Goal: Use online tool/utility: Utilize a website feature to perform a specific function

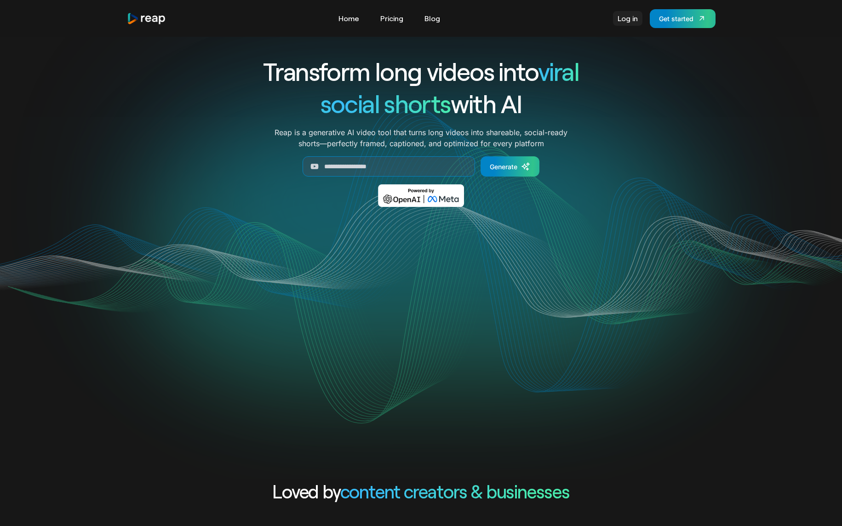
click at [629, 21] on link "Log in" at bounding box center [627, 18] width 29 height 15
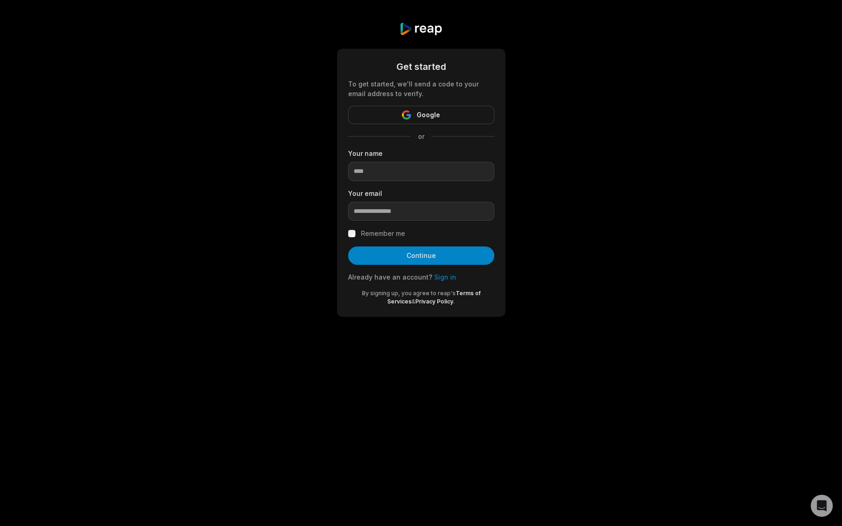
click at [625, 154] on div "Get started To get started, we'll send a code to your email address to verify. …" at bounding box center [421, 169] width 842 height 339
click at [439, 276] on link "Sign in" at bounding box center [445, 277] width 22 height 8
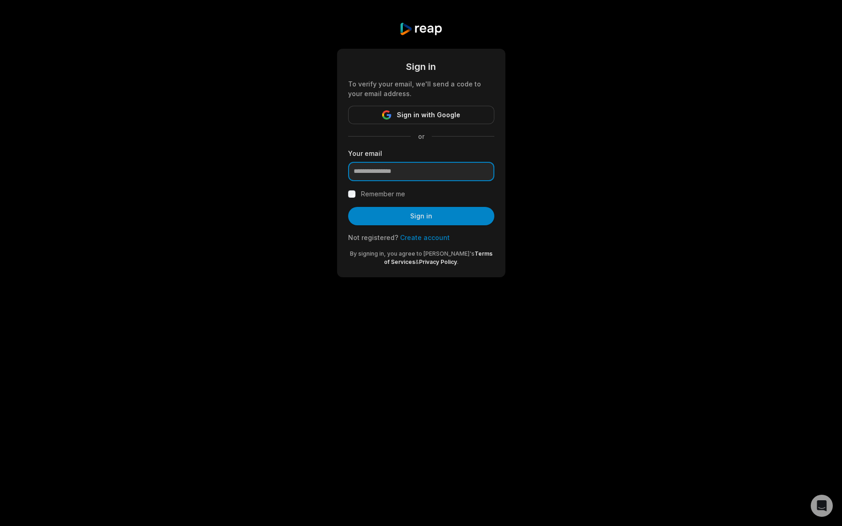
click at [429, 174] on input "email" at bounding box center [421, 171] width 146 height 19
type input "**********"
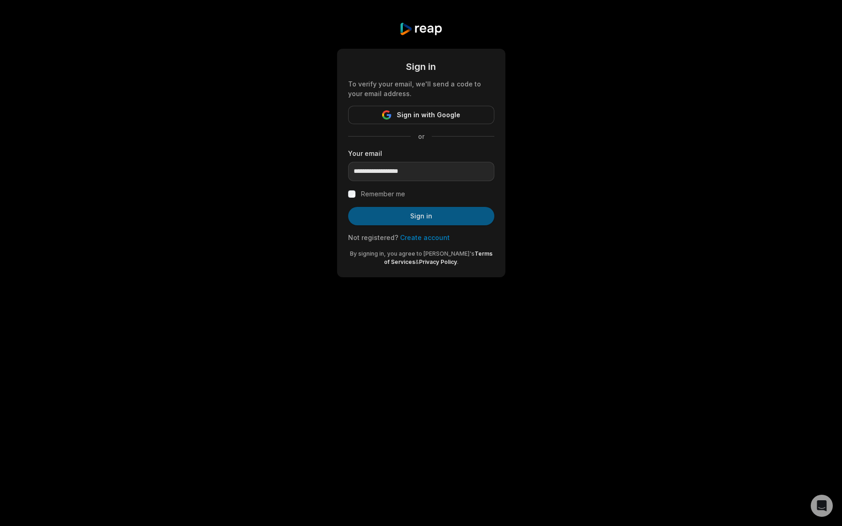
click at [422, 216] on button "Sign in" at bounding box center [421, 216] width 146 height 18
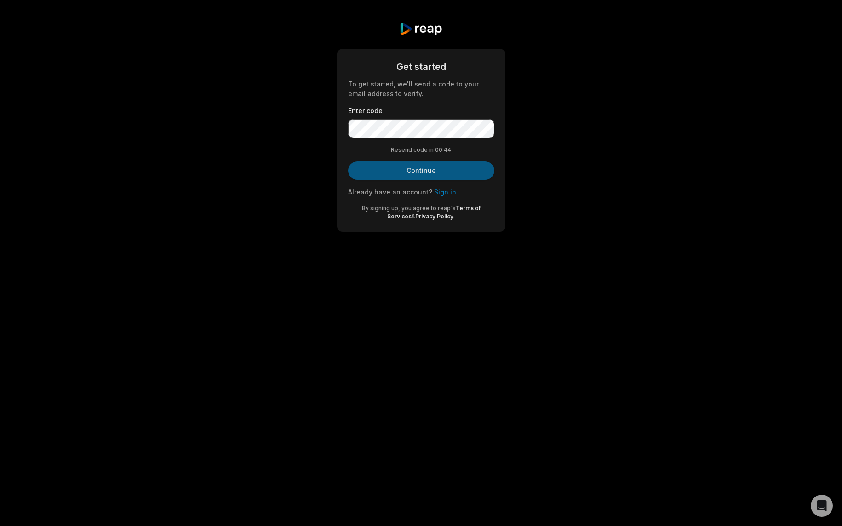
click at [416, 163] on button "Continue" at bounding box center [421, 170] width 146 height 18
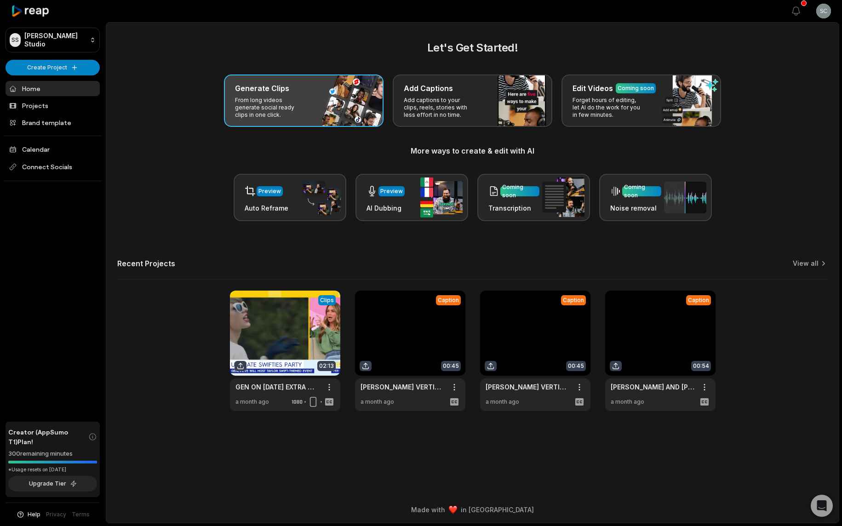
click at [285, 97] on p "From long videos generate social ready clips in one click." at bounding box center [270, 108] width 71 height 22
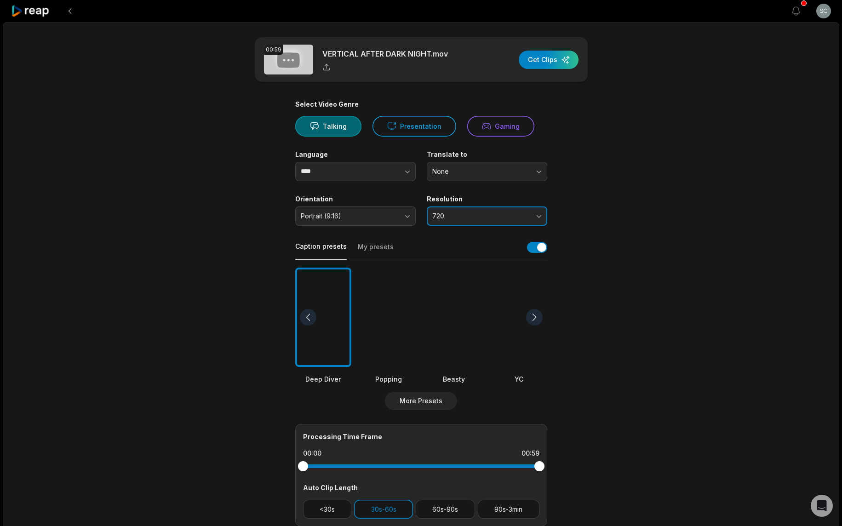
click at [520, 217] on span "720" at bounding box center [480, 216] width 97 height 8
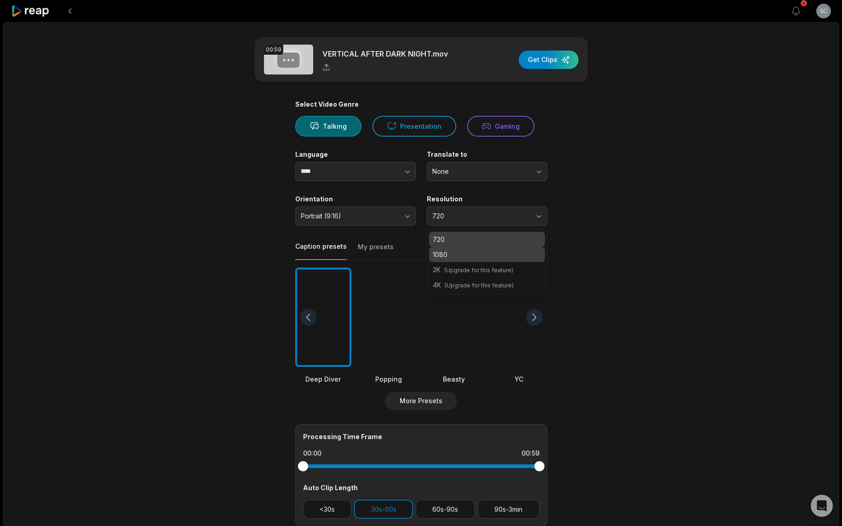
click at [495, 250] on p "1080" at bounding box center [487, 255] width 109 height 10
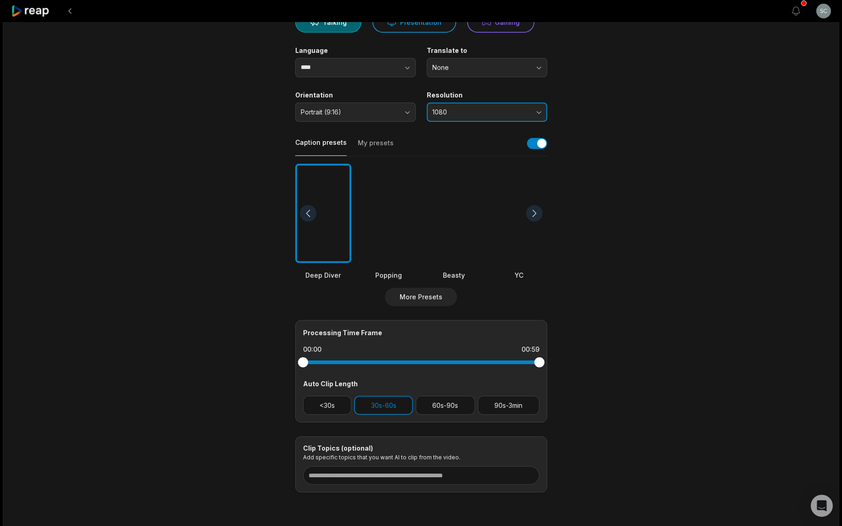
scroll to position [137, 0]
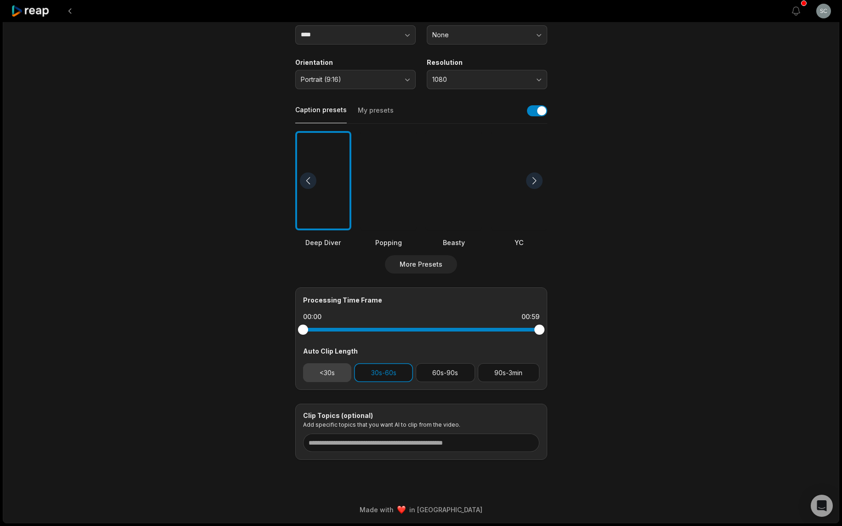
click at [334, 375] on button "<30s" at bounding box center [327, 372] width 49 height 19
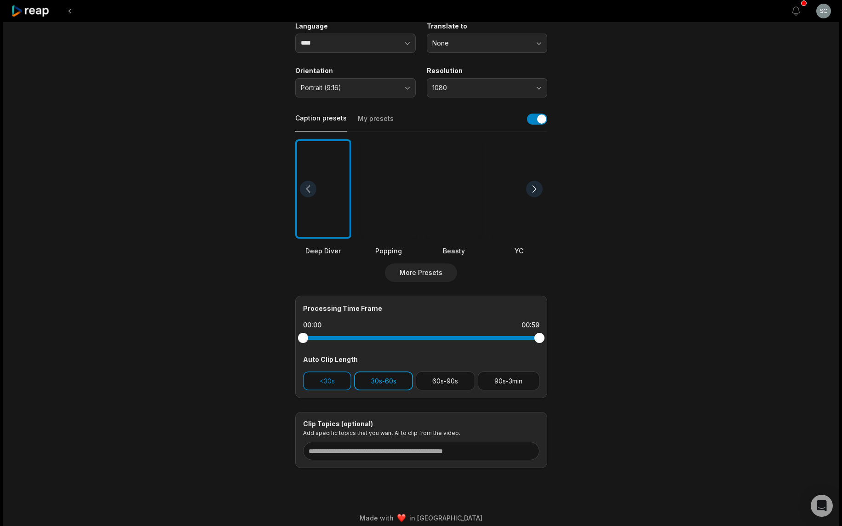
drag, startPoint x: 376, startPoint y: 381, endPoint x: 365, endPoint y: 386, distance: 11.8
click at [376, 381] on button "30s-60s" at bounding box center [383, 381] width 59 height 19
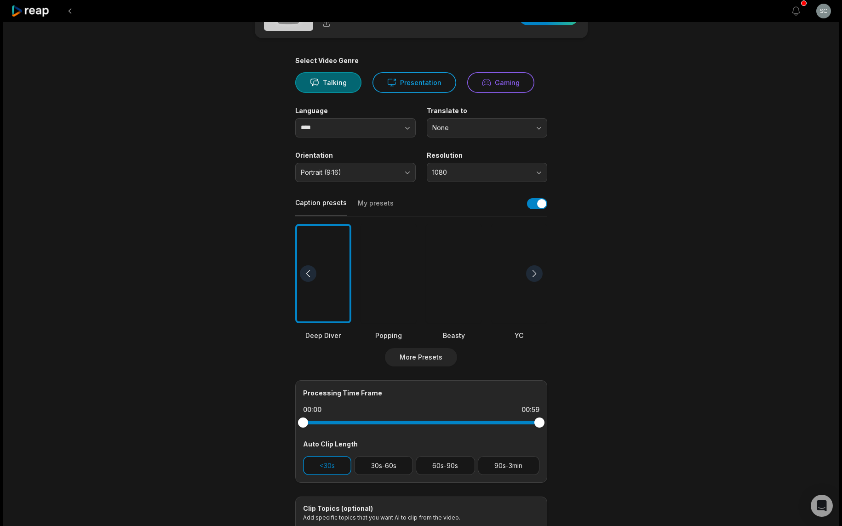
scroll to position [52, 0]
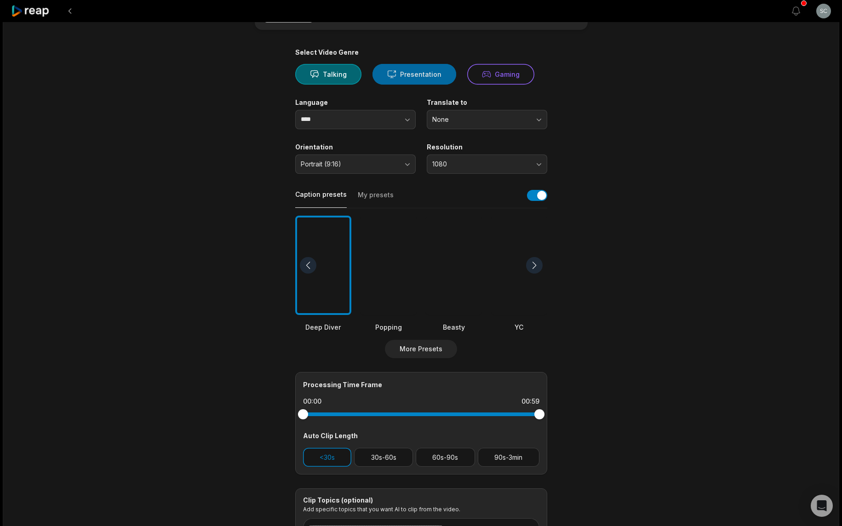
click at [399, 72] on button "Presentation" at bounding box center [415, 74] width 84 height 21
click at [339, 75] on button "Talking" at bounding box center [328, 74] width 66 height 21
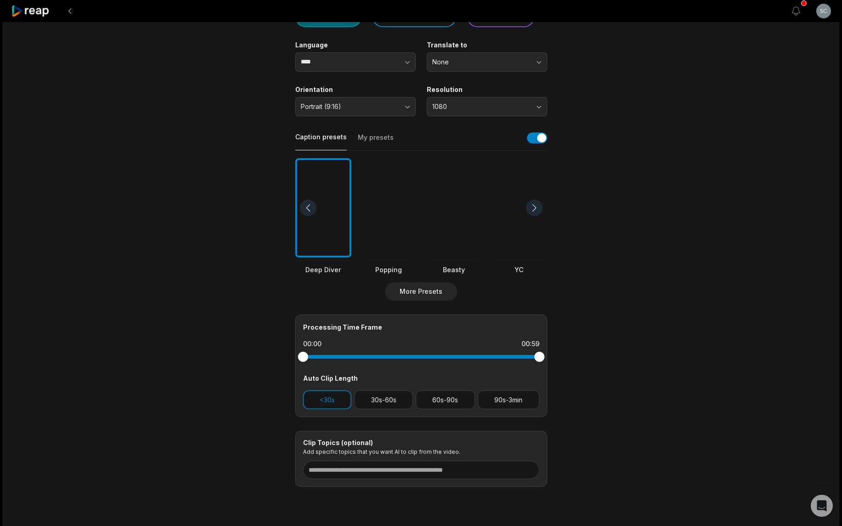
scroll to position [0, 0]
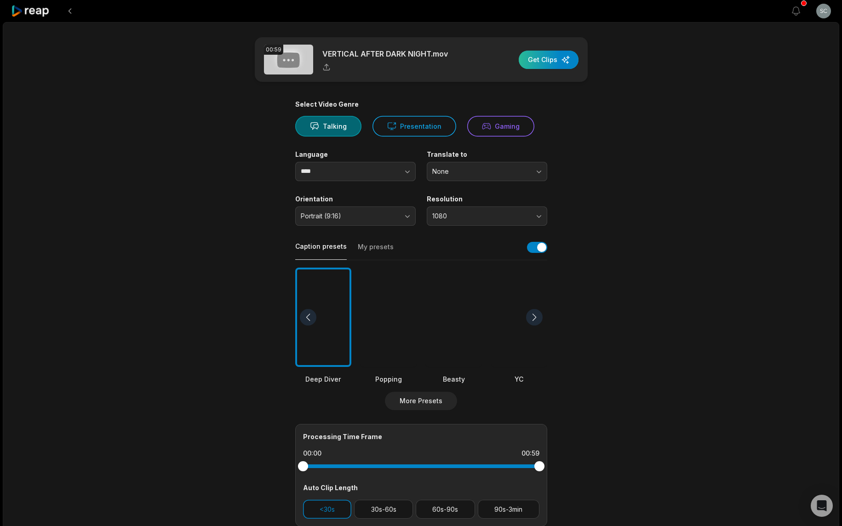
click at [548, 62] on div "button" at bounding box center [549, 60] width 60 height 18
click at [548, 60] on div "button" at bounding box center [549, 60] width 60 height 18
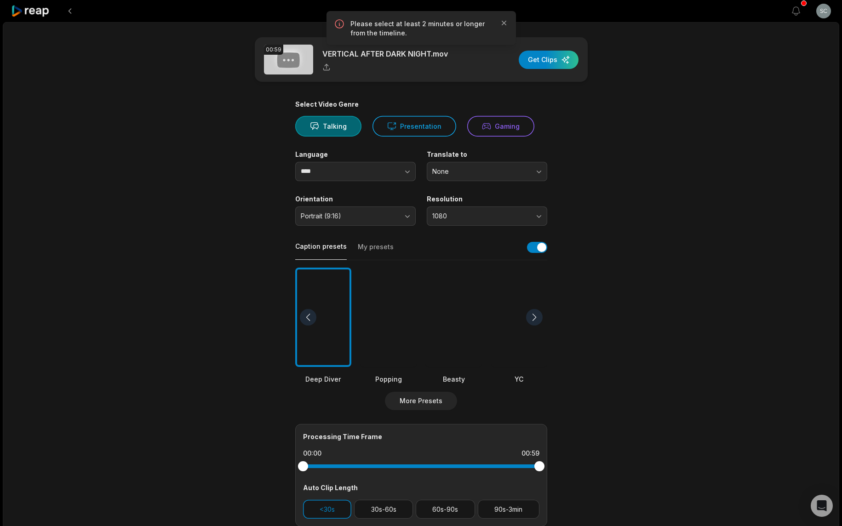
click at [612, 211] on main "00:59 VERTICAL AFTER DARK NIGHT.mov Get Clips Select Video Genre Talking Presen…" at bounding box center [421, 316] width 445 height 559
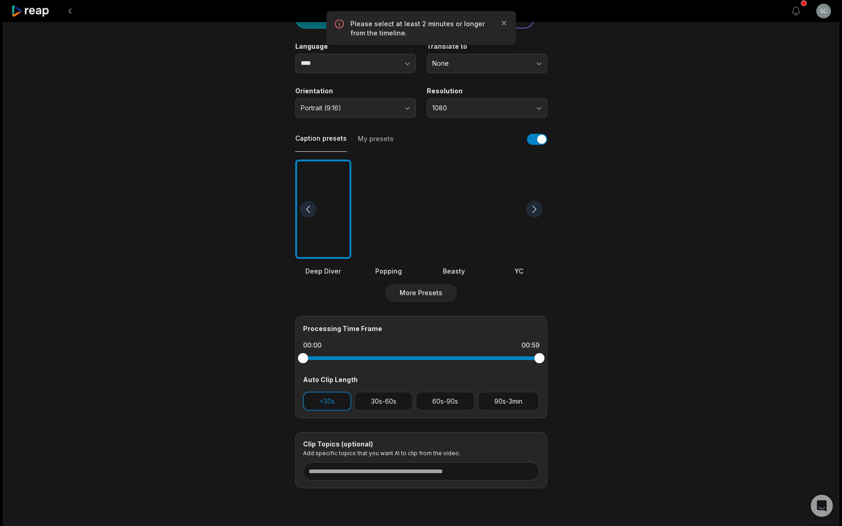
scroll to position [137, 0]
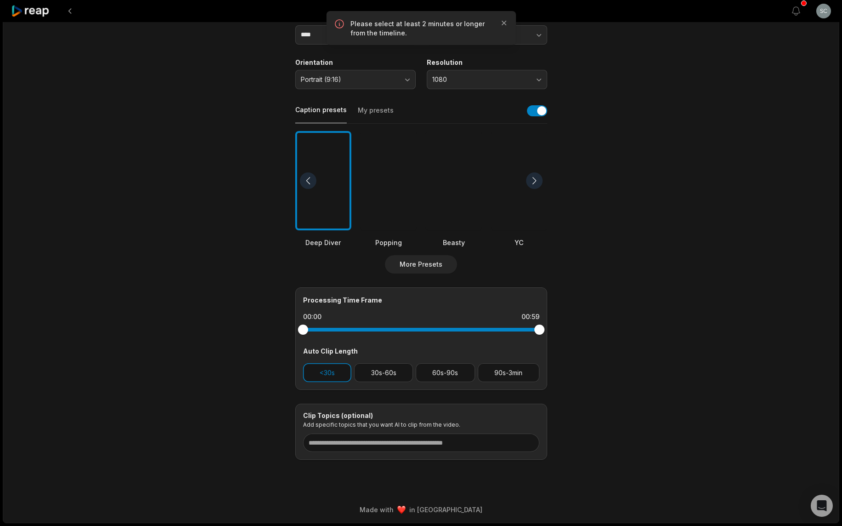
drag, startPoint x: 521, startPoint y: 328, endPoint x: 627, endPoint y: 331, distance: 105.9
click at [628, 329] on main "00:59 VERTICAL AFTER DARK NIGHT.mov Get Clips Select Video Genre Talking Presen…" at bounding box center [421, 180] width 445 height 559
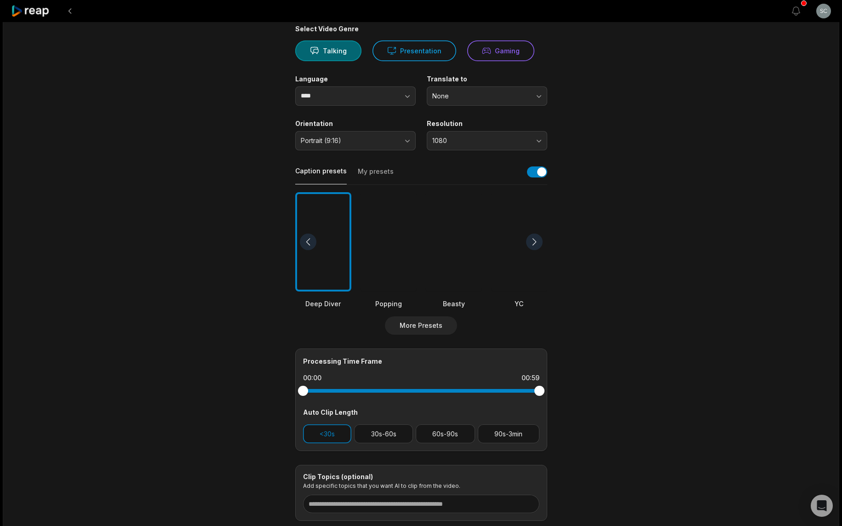
scroll to position [69, 0]
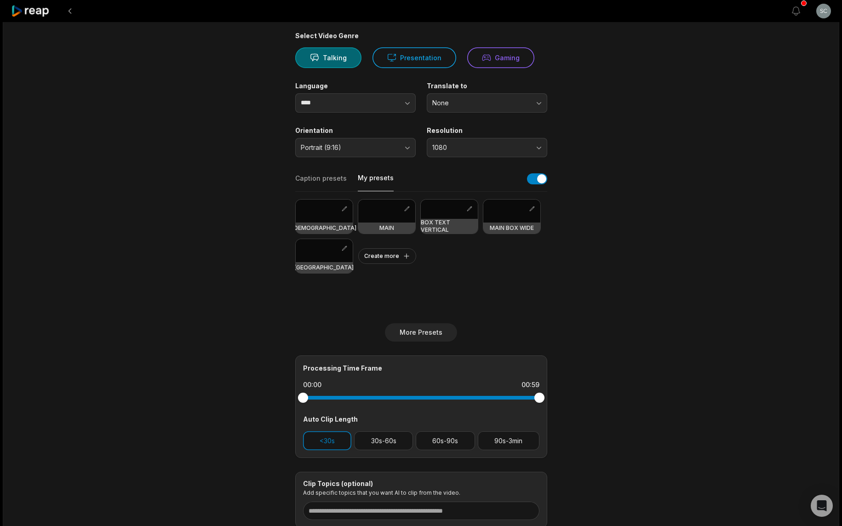
click at [375, 178] on button "My presets" at bounding box center [376, 182] width 36 height 18
click at [326, 178] on button "Caption presets" at bounding box center [321, 182] width 52 height 17
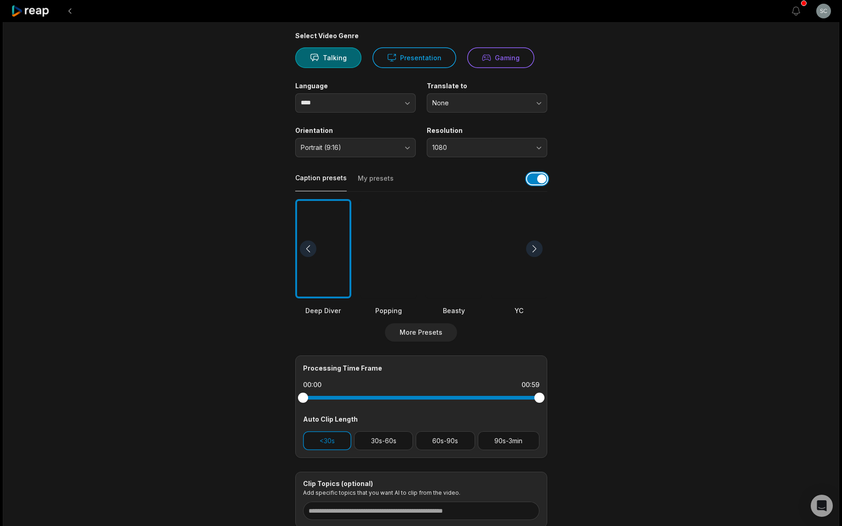
click at [544, 178] on button "button" at bounding box center [537, 178] width 20 height 11
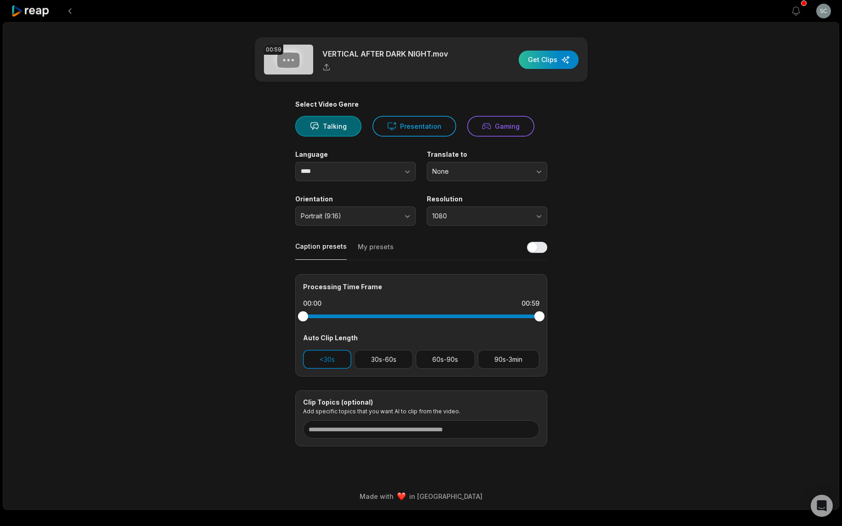
click at [554, 59] on div "button" at bounding box center [549, 60] width 60 height 18
click at [483, 130] on icon at bounding box center [486, 126] width 9 height 10
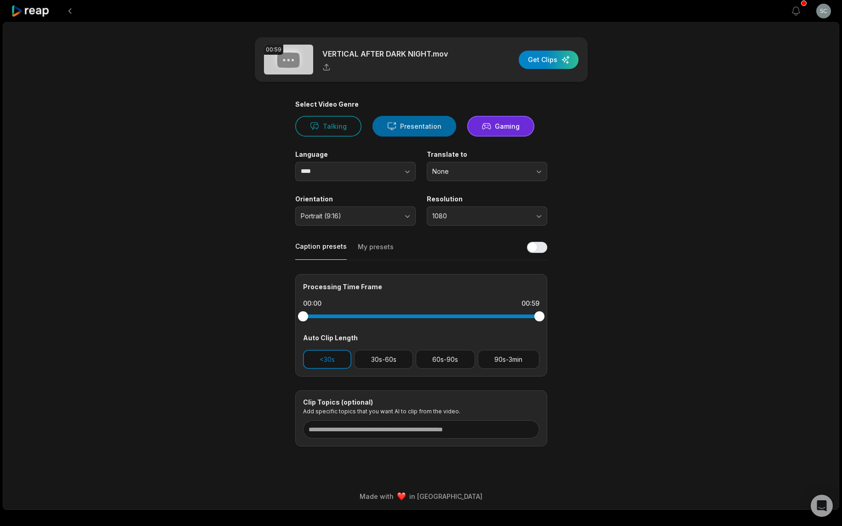
click at [415, 126] on button "Presentation" at bounding box center [415, 126] width 84 height 21
click at [539, 60] on div "button" at bounding box center [549, 60] width 60 height 18
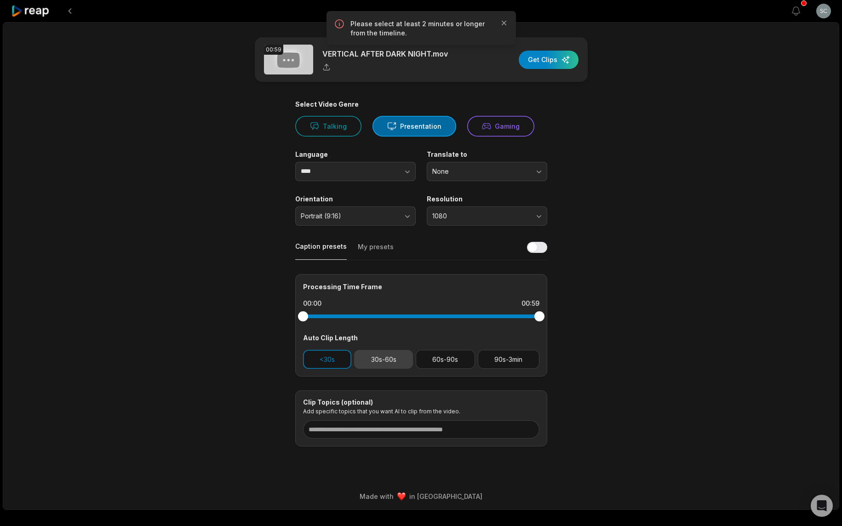
click at [386, 361] on button "30s-60s" at bounding box center [383, 359] width 59 height 19
click at [543, 63] on div "button" at bounding box center [549, 60] width 60 height 18
drag, startPoint x: 366, startPoint y: 359, endPoint x: 358, endPoint y: 359, distance: 7.4
click at [364, 359] on button "30s-60s" at bounding box center [383, 359] width 59 height 19
click at [336, 360] on button "<30s" at bounding box center [327, 359] width 49 height 19
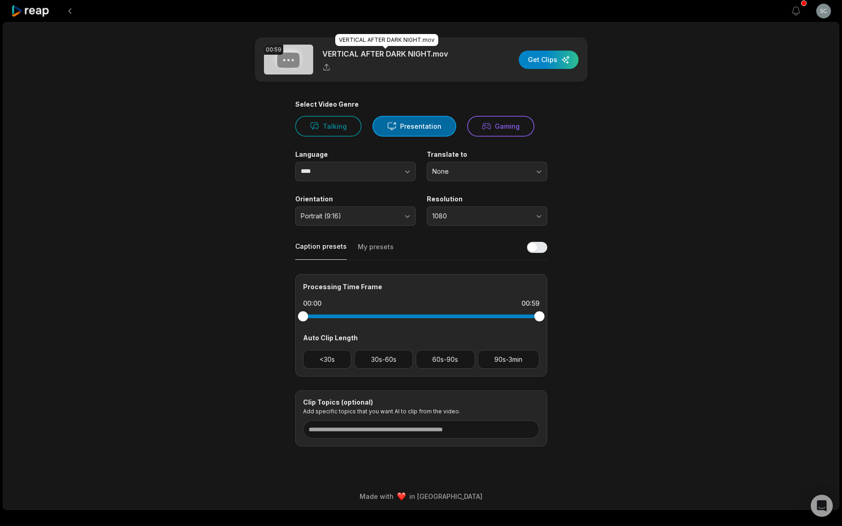
click at [363, 53] on p "VERTICAL AFTER DARK NIGHT.mov" at bounding box center [386, 53] width 126 height 11
click at [550, 58] on div "button" at bounding box center [549, 60] width 60 height 18
click at [506, 24] on icon "button" at bounding box center [504, 22] width 9 height 9
drag, startPoint x: 541, startPoint y: 315, endPoint x: 317, endPoint y: 315, distance: 224.1
click at [317, 315] on div at bounding box center [421, 317] width 236 height 4
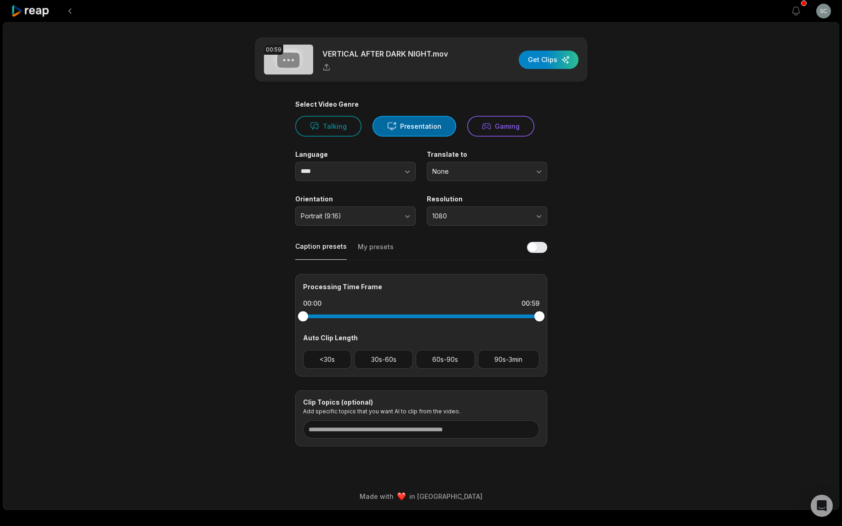
click at [317, 315] on div at bounding box center [421, 317] width 236 height 4
click at [318, 315] on div at bounding box center [421, 317] width 236 height 4
drag, startPoint x: 306, startPoint y: 316, endPoint x: 421, endPoint y: 315, distance: 115.0
click at [421, 315] on div at bounding box center [421, 317] width 236 height 4
click at [488, 129] on button "Gaming" at bounding box center [500, 126] width 67 height 21
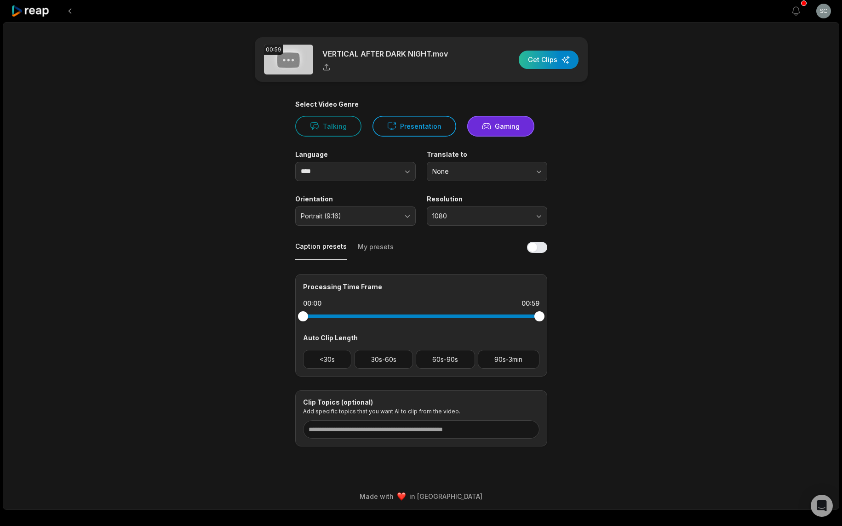
click at [542, 55] on div "button" at bounding box center [549, 60] width 60 height 18
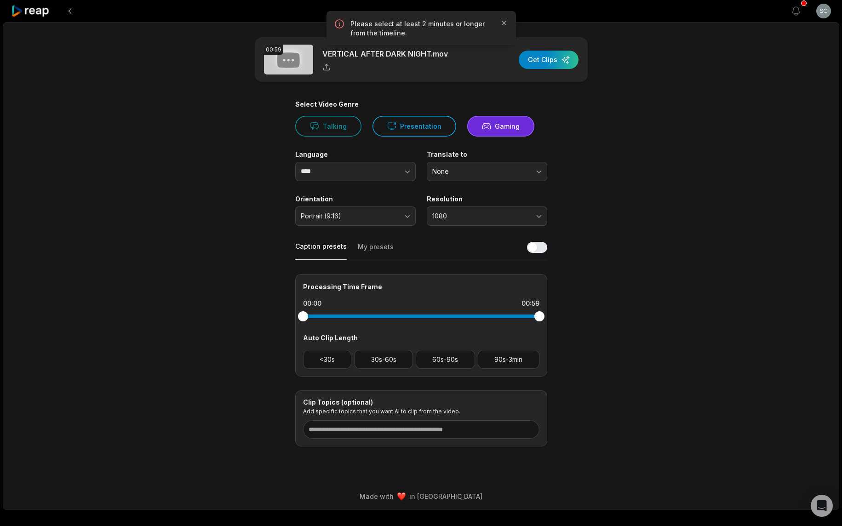
click at [432, 28] on p "Please select at least 2 minutes or longer from the timeline." at bounding box center [422, 28] width 142 height 18
click at [328, 357] on button "<30s" at bounding box center [327, 359] width 49 height 19
click at [381, 361] on button "30s-60s" at bounding box center [383, 359] width 59 height 19
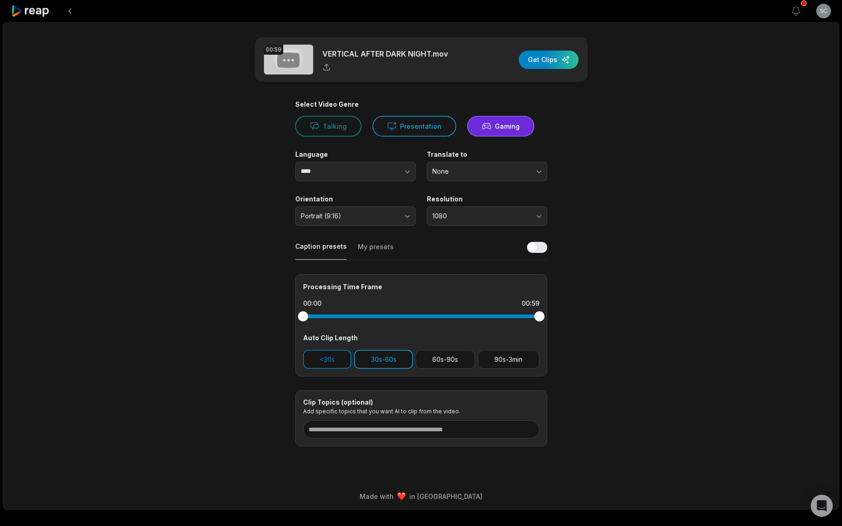
drag, startPoint x: 379, startPoint y: 359, endPoint x: 372, endPoint y: 359, distance: 7.4
click at [379, 359] on button "30s-60s" at bounding box center [383, 359] width 59 height 19
click at [364, 360] on button "30s-60s" at bounding box center [383, 359] width 59 height 19
click at [362, 361] on button "30s-60s" at bounding box center [383, 359] width 59 height 19
click at [553, 63] on div "button" at bounding box center [549, 60] width 60 height 18
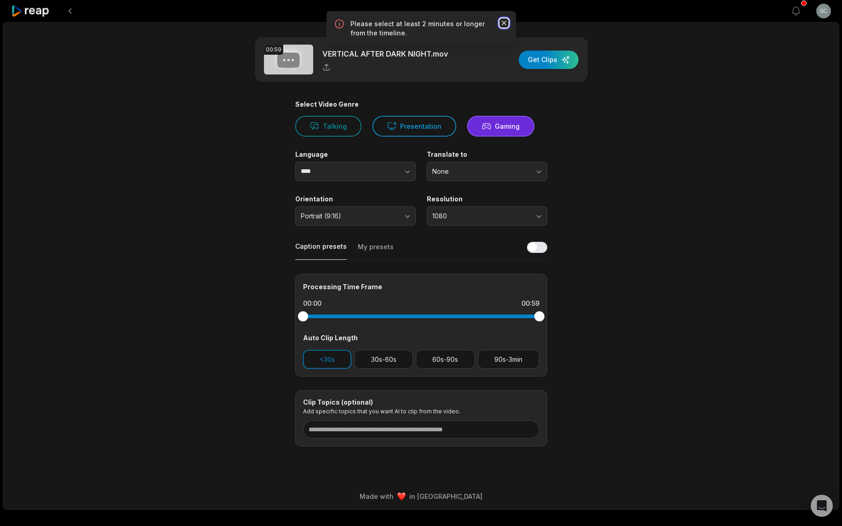
click at [505, 23] on icon "button" at bounding box center [504, 22] width 9 height 9
click at [75, 12] on button at bounding box center [70, 11] width 17 height 17
